Goal: Information Seeking & Learning: Learn about a topic

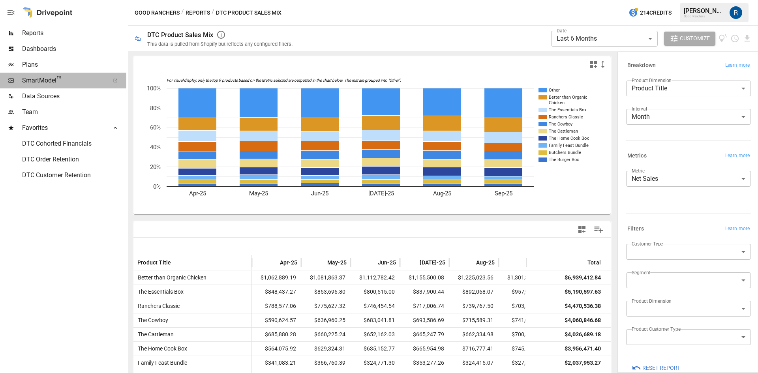
click at [48, 80] on span "SmartModel ™" at bounding box center [63, 80] width 82 height 9
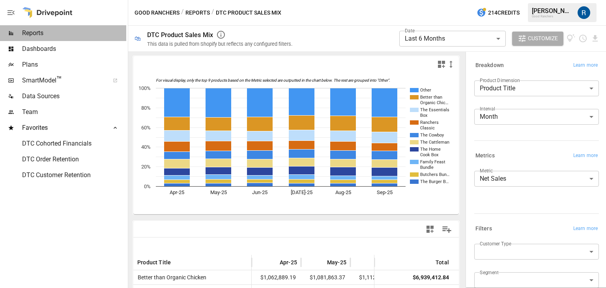
click at [34, 36] on span "Reports" at bounding box center [74, 32] width 104 height 9
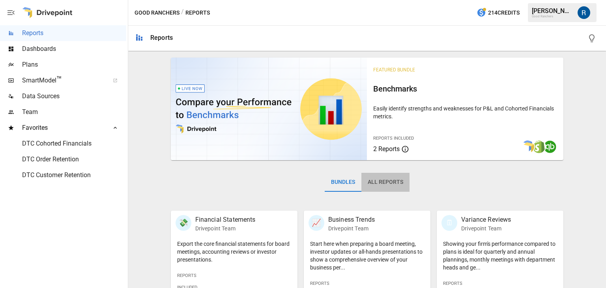
click at [392, 181] on button "All Reports" at bounding box center [385, 182] width 48 height 19
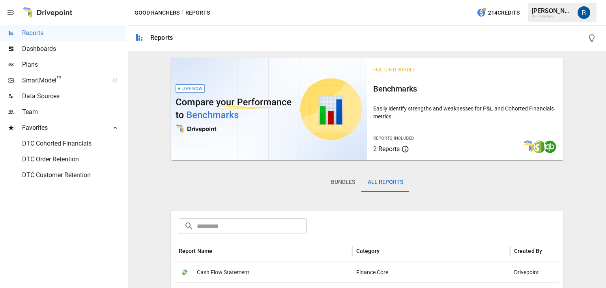
click at [228, 225] on input "text" at bounding box center [252, 226] width 110 height 16
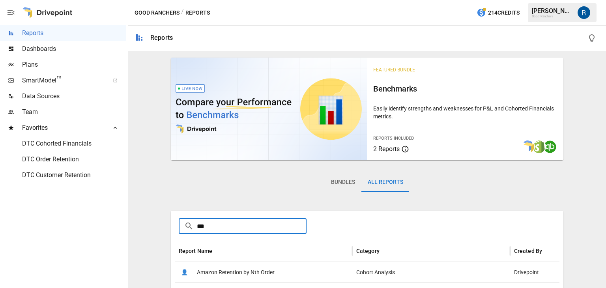
scroll to position [44, 0]
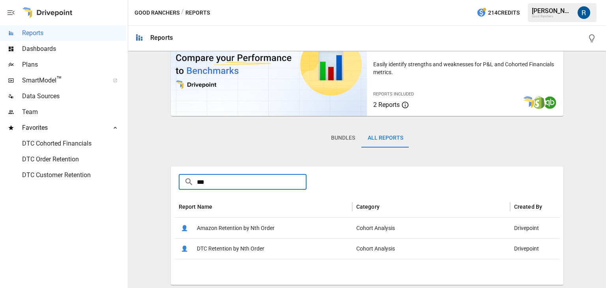
type input "***"
click at [218, 249] on span "DTC Retention by Nth Order" at bounding box center [230, 249] width 67 height 20
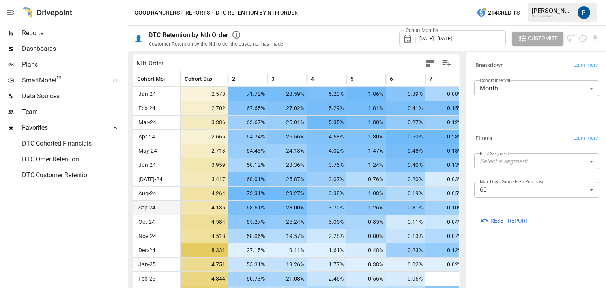
scroll to position [259, 0]
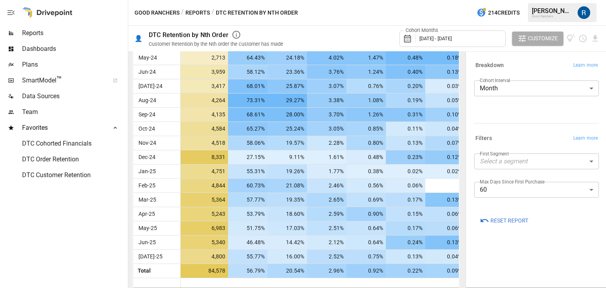
click at [442, 38] on span "[DATE] - [DATE]" at bounding box center [435, 39] width 32 height 6
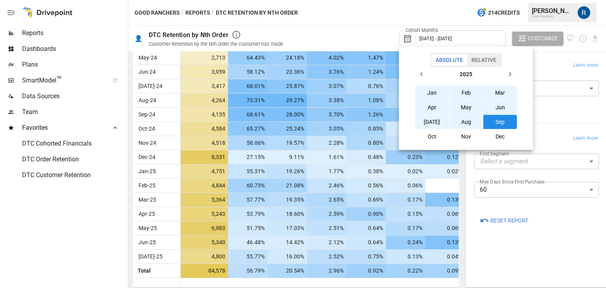
click at [375, 43] on div at bounding box center [303, 144] width 606 height 288
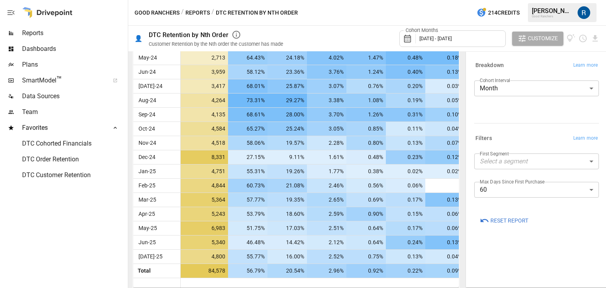
click at [495, 0] on body "Reports Dashboards Plans SmartModel ™ Data Sources Team Favorites DTC Cohorted …" at bounding box center [303, 0] width 606 height 0
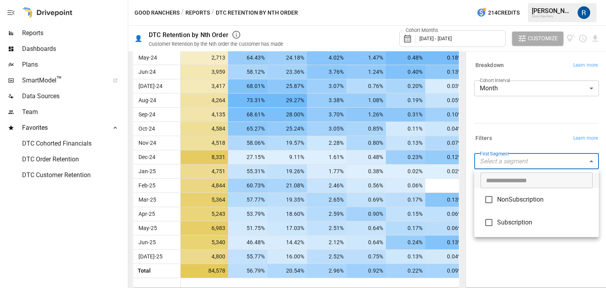
click at [502, 133] on div at bounding box center [303, 144] width 606 height 288
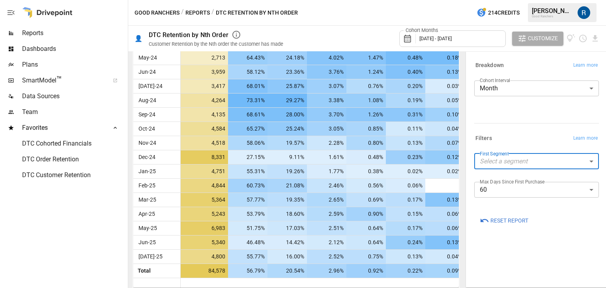
click at [485, 0] on body "Reports Dashboards Plans SmartModel ™ Data Sources Team Favorites DTC Cohorted …" at bounding box center [303, 0] width 606 height 0
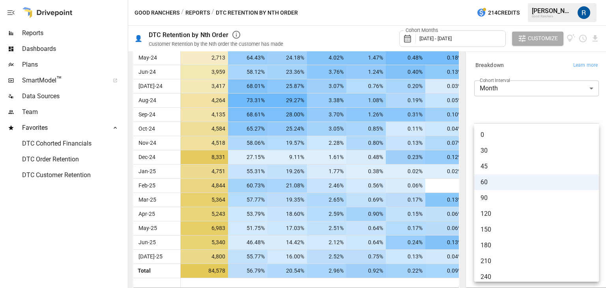
click at [511, 110] on div at bounding box center [303, 144] width 606 height 288
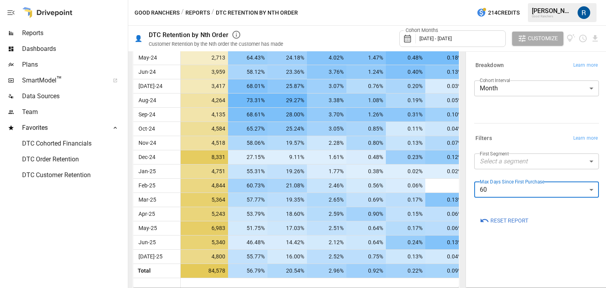
click at [513, 201] on div "Max Days Since First Purchase 60 ** ​" at bounding box center [536, 193] width 125 height 22
click at [518, 0] on body "Reports Dashboards Plans SmartModel ™ Data Sources Team Favorites DTC Cohorted …" at bounding box center [303, 0] width 606 height 0
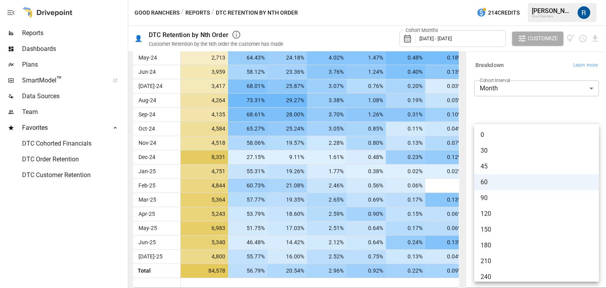
click at [517, 151] on span "30" at bounding box center [537, 150] width 112 height 9
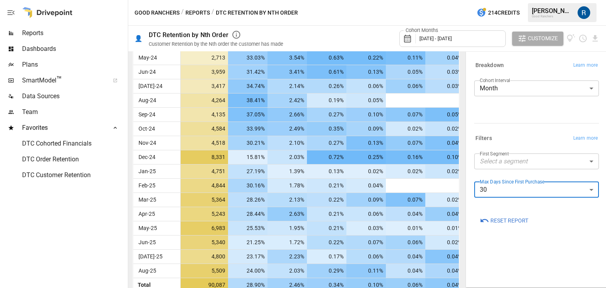
scroll to position [273, 0]
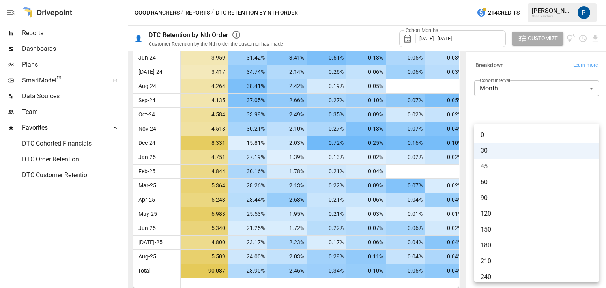
click at [531, 0] on body "Reports Dashboards Plans SmartModel ™ Data Sources Team Favorites DTC Cohorted …" at bounding box center [303, 0] width 606 height 0
click at [500, 139] on span "0" at bounding box center [537, 134] width 112 height 9
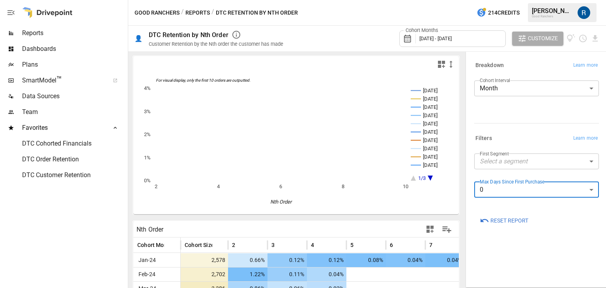
scroll to position [288, 0]
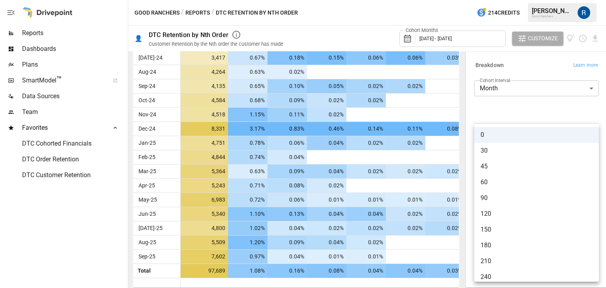
click at [511, 0] on body "Reports Dashboards Plans SmartModel ™ Data Sources Team Favorites DTC Cohorted …" at bounding box center [303, 0] width 606 height 0
click at [496, 147] on span "30" at bounding box center [537, 150] width 112 height 9
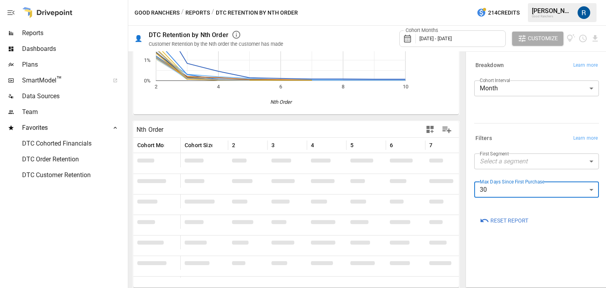
scroll to position [273, 0]
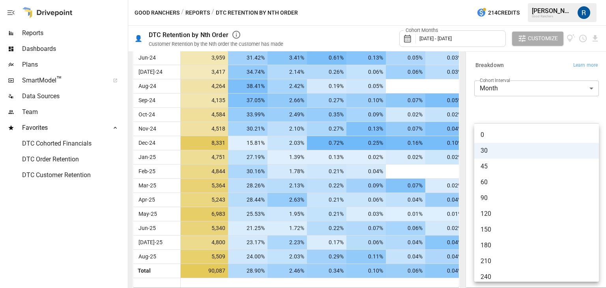
click at [502, 0] on body "Reports Dashboards Plans SmartModel ™ Data Sources Team Favorites DTC Cohorted …" at bounding box center [303, 0] width 606 height 0
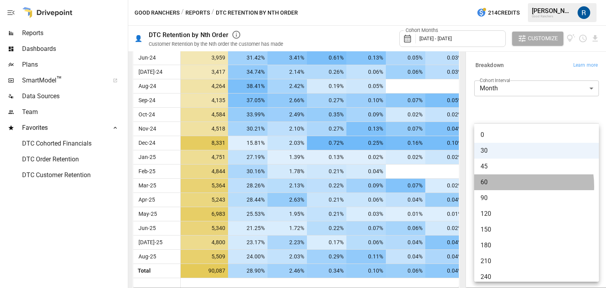
click at [503, 186] on span "60" at bounding box center [537, 182] width 112 height 9
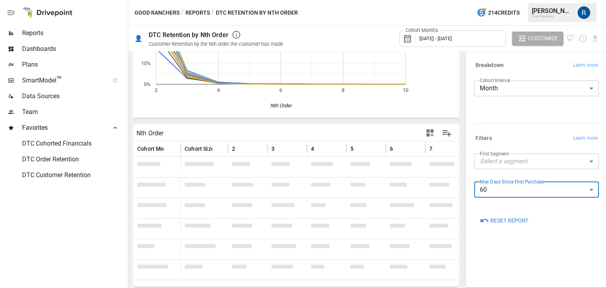
scroll to position [259, 0]
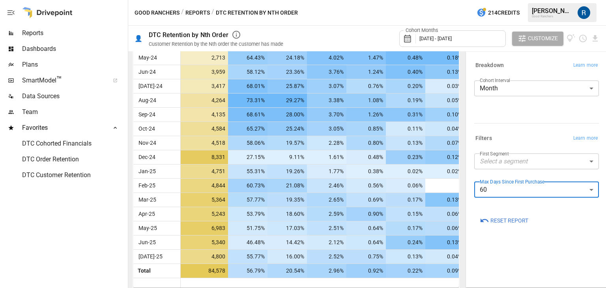
click at [484, 0] on body "Reports Dashboards Plans SmartModel ™ Data Sources Team Favorites DTC Cohorted …" at bounding box center [303, 0] width 606 height 0
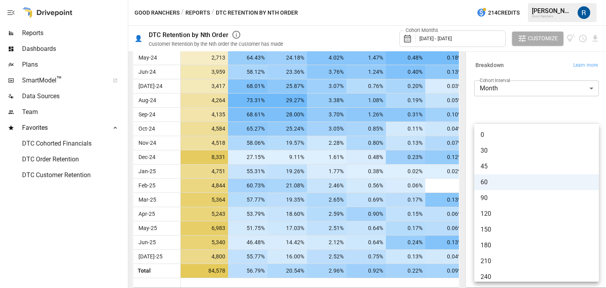
click at [503, 155] on span "30" at bounding box center [537, 150] width 112 height 9
type input "**"
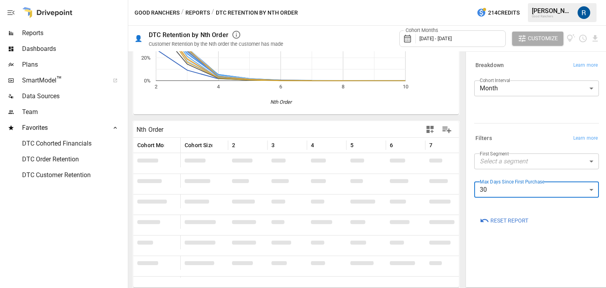
scroll to position [273, 0]
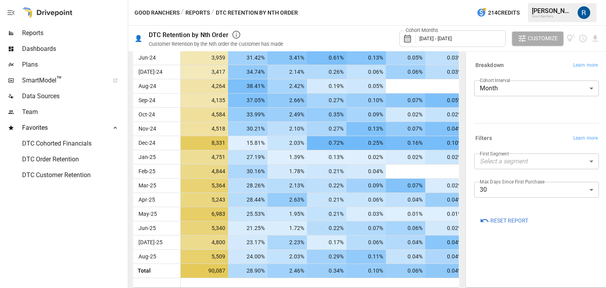
click at [502, 156] on label "First Segment" at bounding box center [494, 153] width 29 height 7
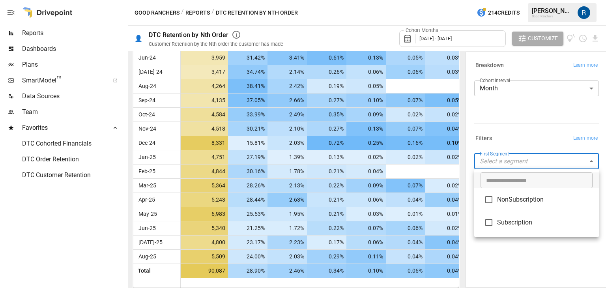
click at [499, 0] on body "Reports Dashboards Plans SmartModel ™ Data Sources Team Favorites DTC Cohorted …" at bounding box center [303, 0] width 606 height 0
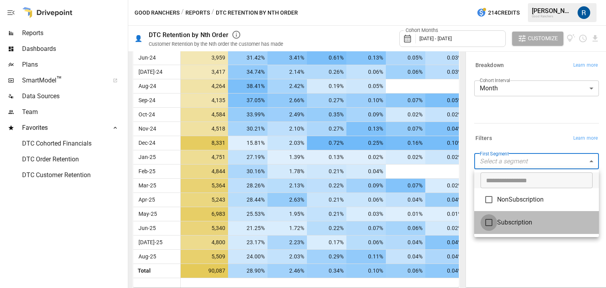
type input "**********"
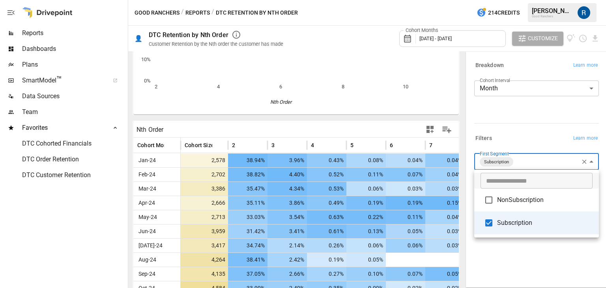
scroll to position [273, 0]
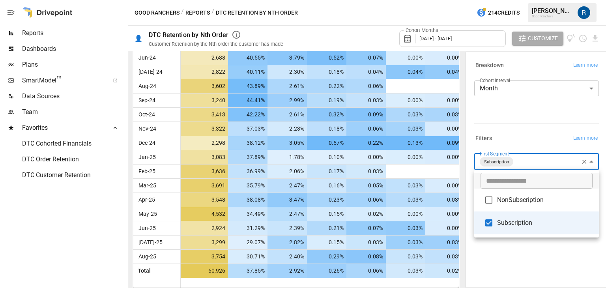
click at [459, 198] on div at bounding box center [303, 144] width 606 height 288
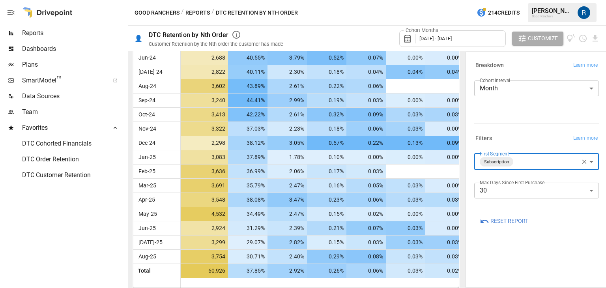
click at [40, 144] on span "DTC Cohorted Financials" at bounding box center [74, 143] width 104 height 9
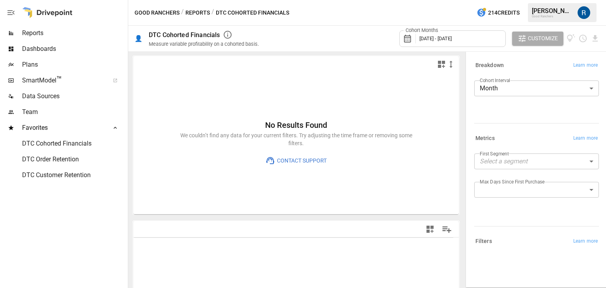
type input "**********"
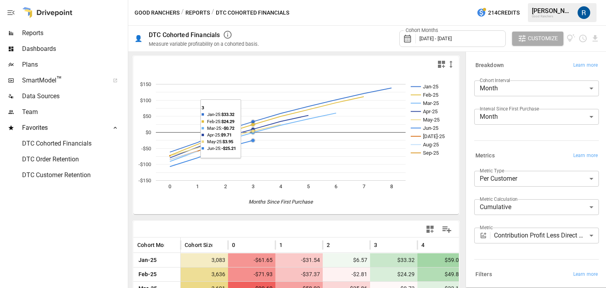
scroll to position [103, 0]
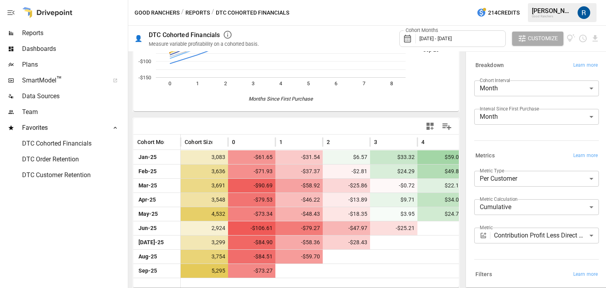
click at [505, 0] on body "Reports Dashboards Plans SmartModel ™ Data Sources Team Favorites DTC Cohorted …" at bounding box center [303, 0] width 606 height 0
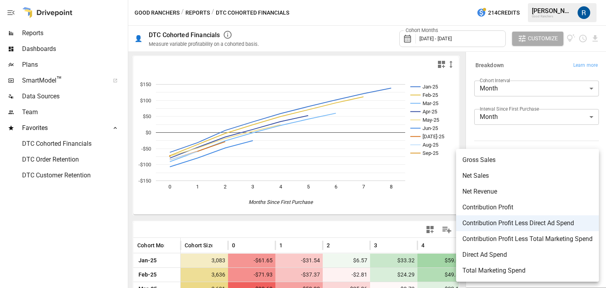
scroll to position [103, 0]
